Goal: Task Accomplishment & Management: Manage account settings

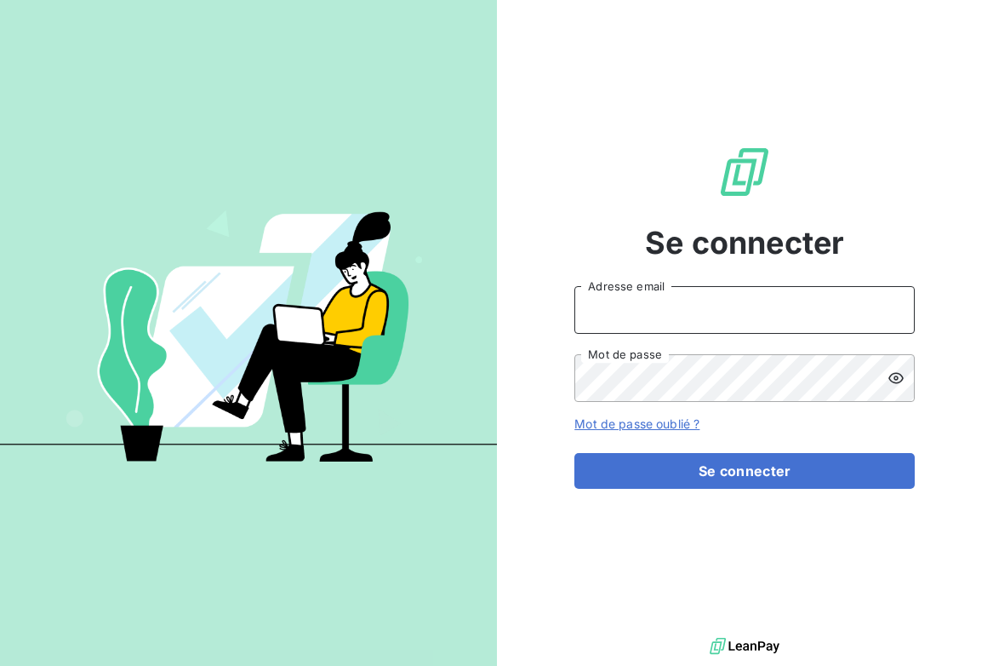
click at [688, 299] on input "Adresse email" at bounding box center [745, 310] width 341 height 48
type input "[EMAIL_ADDRESS][DOMAIN_NAME]"
click at [575, 453] on button "Se connecter" at bounding box center [745, 471] width 341 height 36
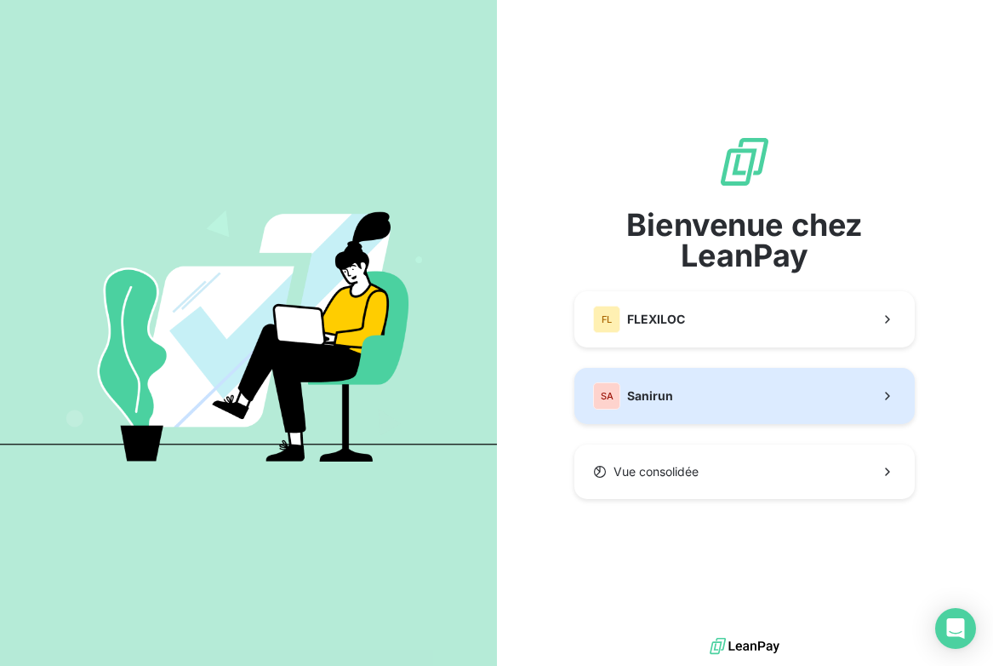
click at [658, 394] on span "Sanirun" at bounding box center [650, 395] width 46 height 17
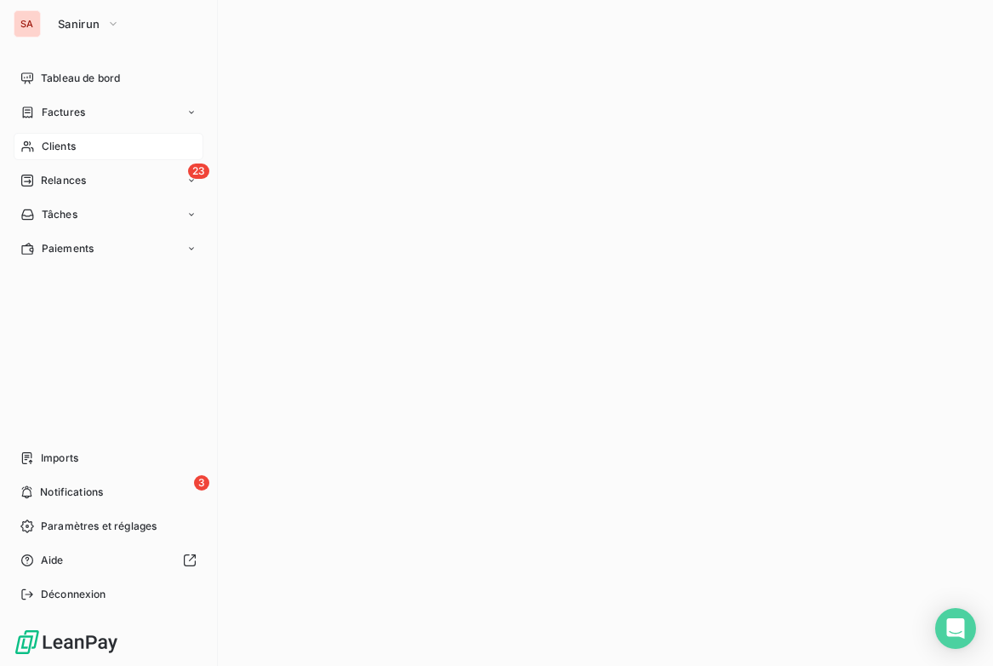
click at [58, 146] on span "Clients" at bounding box center [59, 146] width 34 height 15
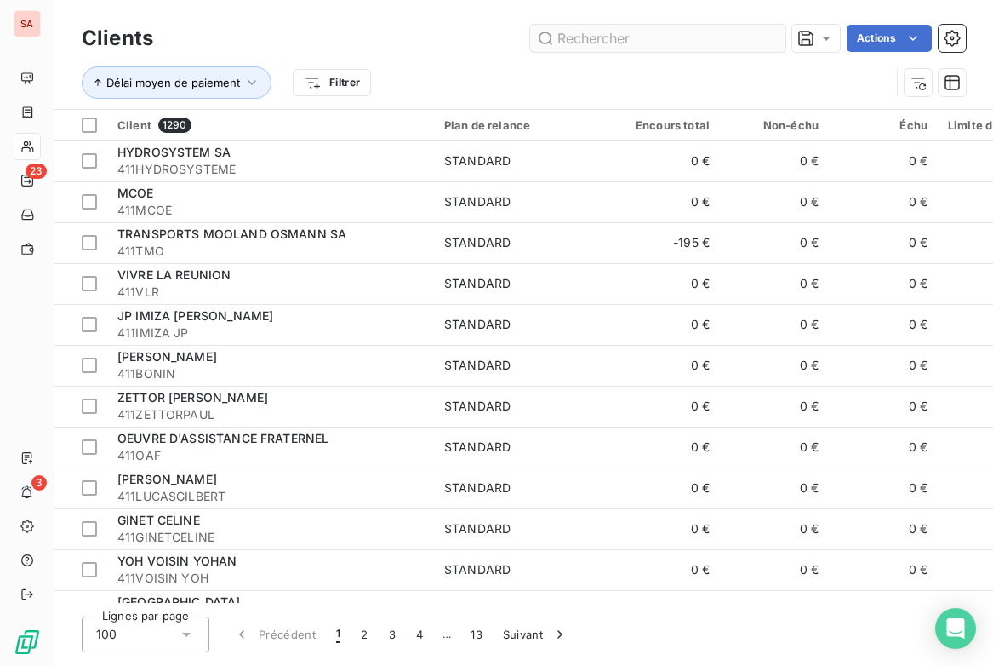
click at [568, 43] on input "text" at bounding box center [657, 38] width 255 height 27
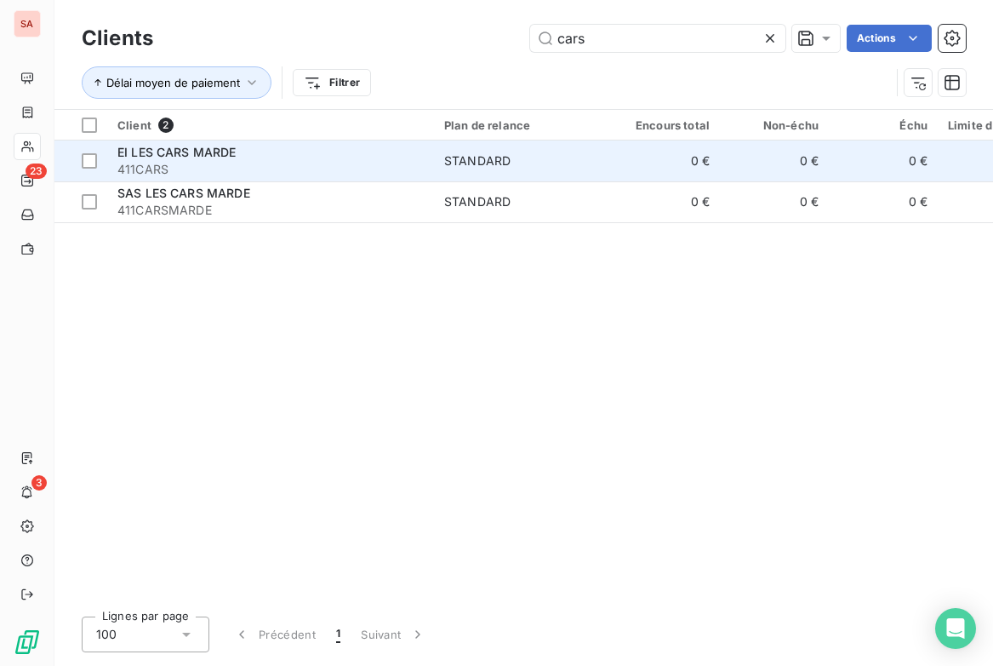
type input "cars"
click at [511, 175] on td "STANDARD" at bounding box center [522, 160] width 177 height 41
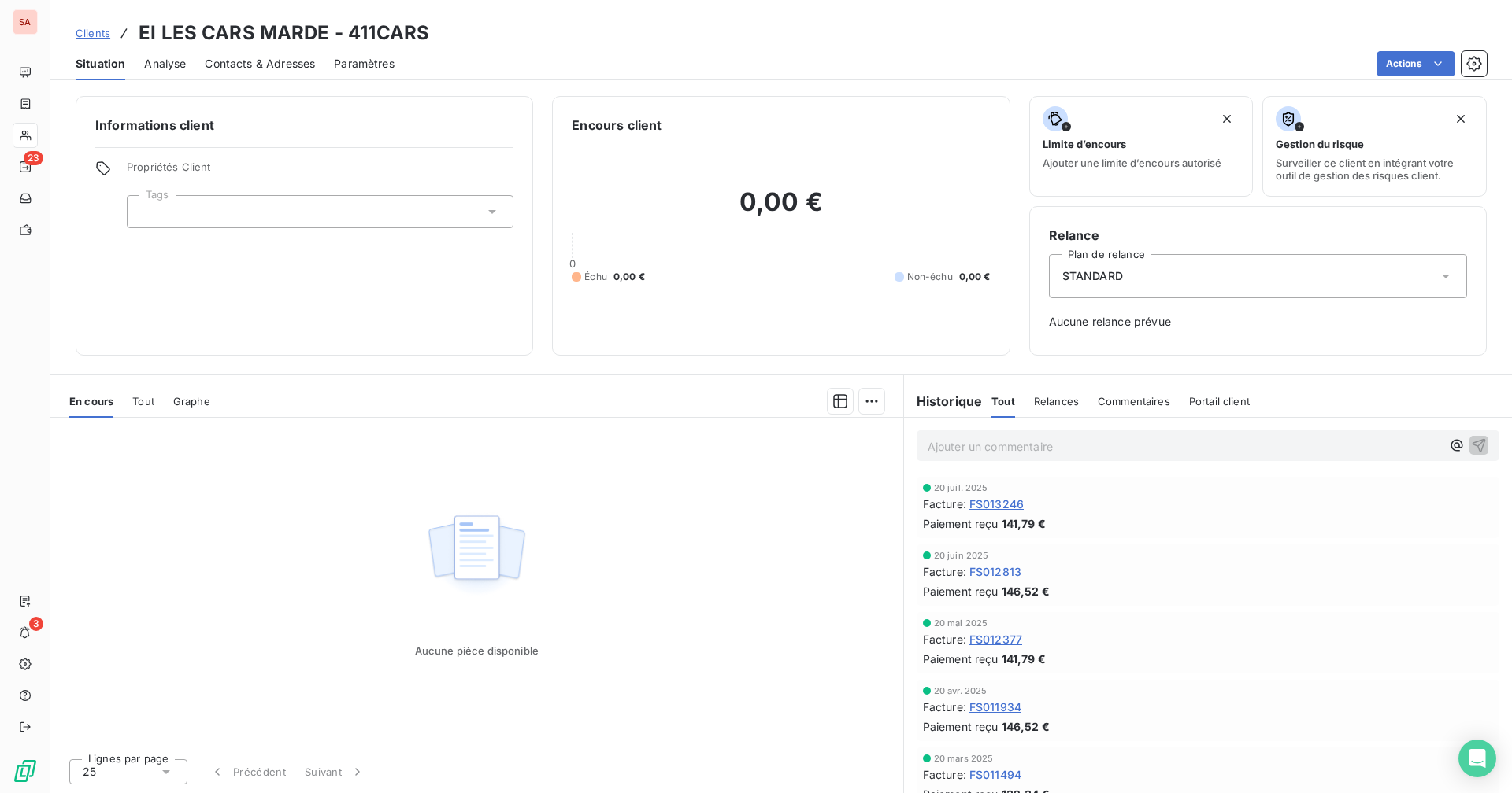
click at [668, 615] on div "Aucune pièce disponible" at bounding box center [476, 581] width 853 height 328
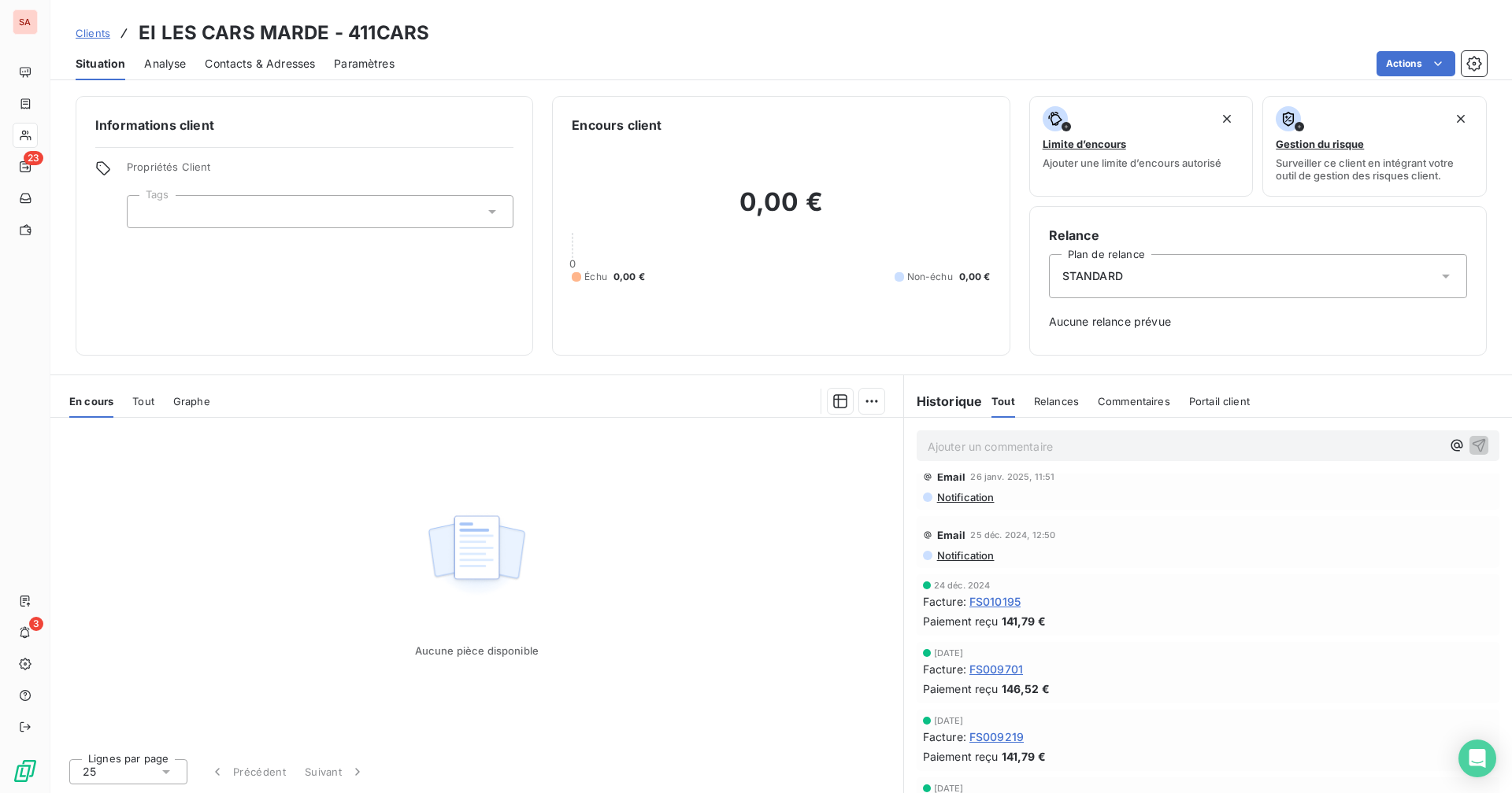
scroll to position [394, 0]
